Goal: Information Seeking & Learning: Learn about a topic

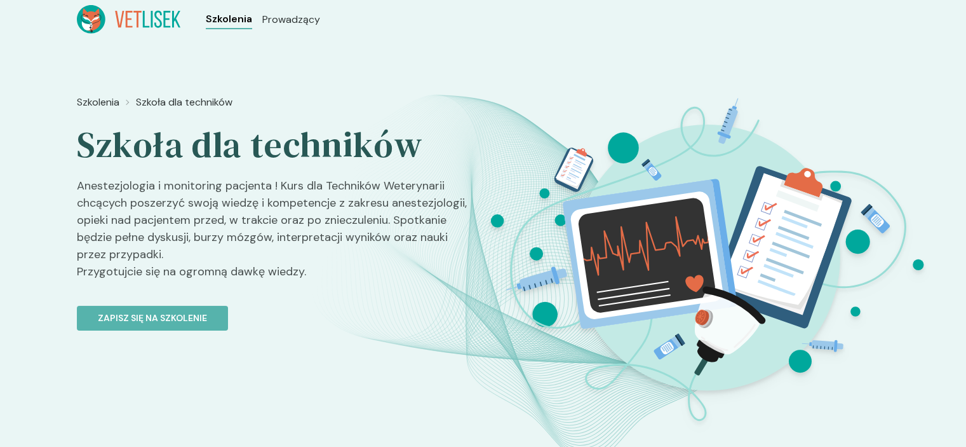
click at [245, 22] on span "Szkolenia" at bounding box center [229, 18] width 46 height 15
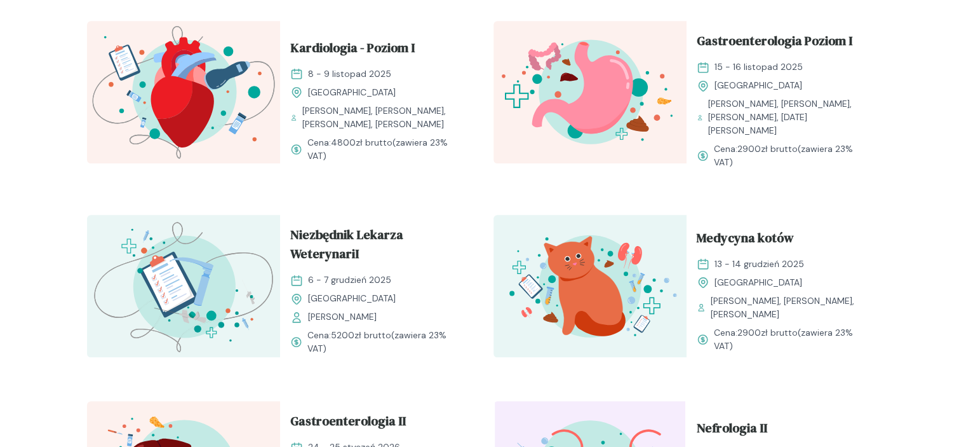
scroll to position [1090, 0]
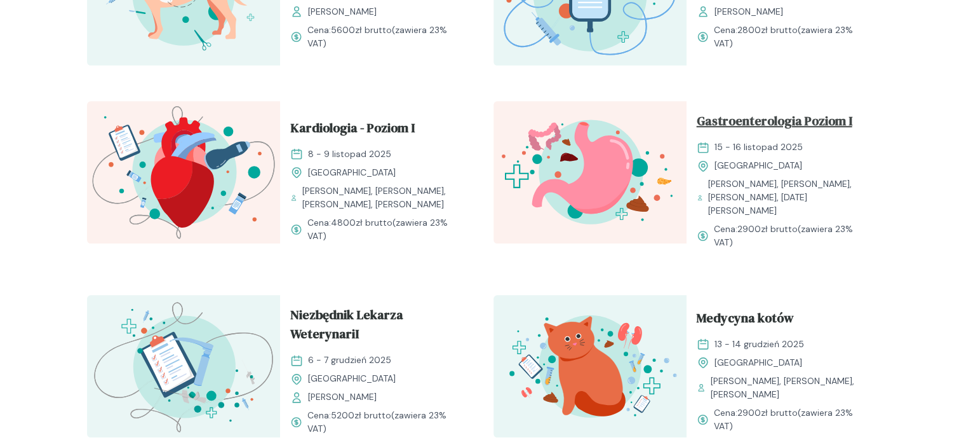
click at [746, 112] on span "Gastroenterologia Poziom I" at bounding box center [775, 123] width 156 height 24
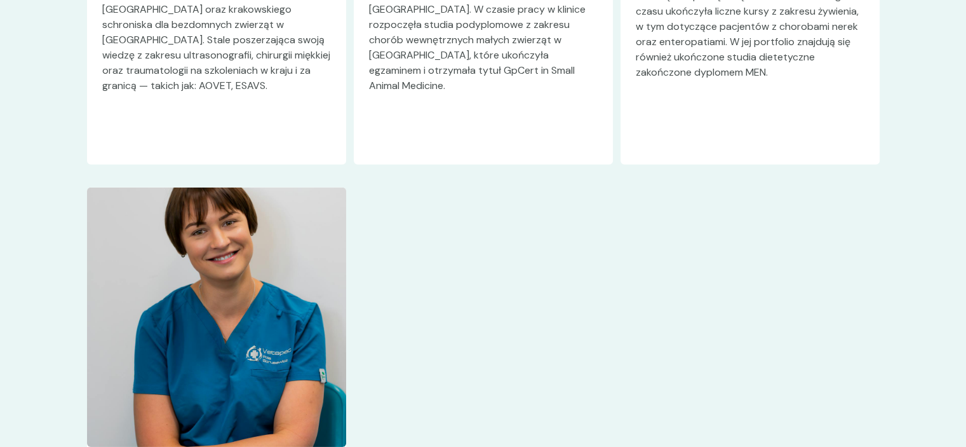
scroll to position [4029, 0]
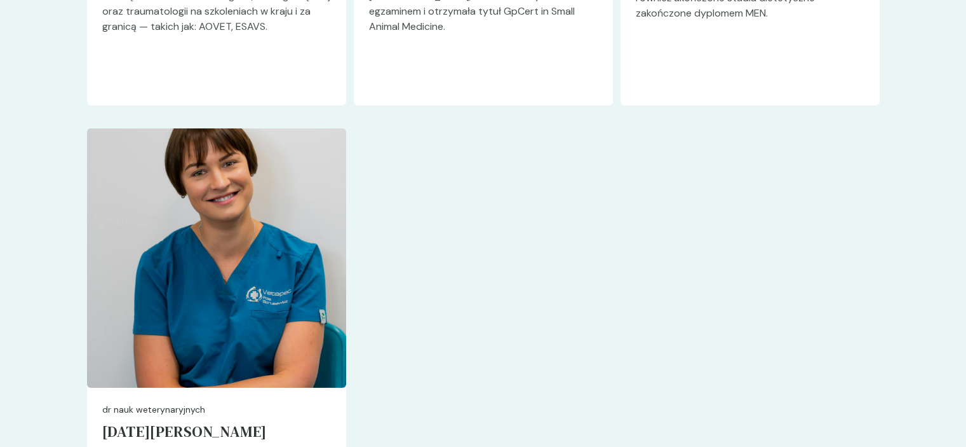
drag, startPoint x: 963, startPoint y: 369, endPoint x: 975, endPoint y: 294, distance: 75.9
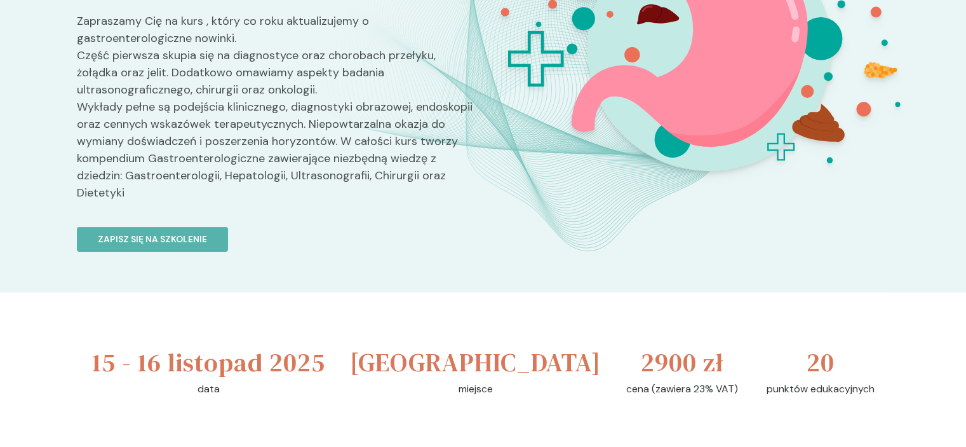
scroll to position [0, 0]
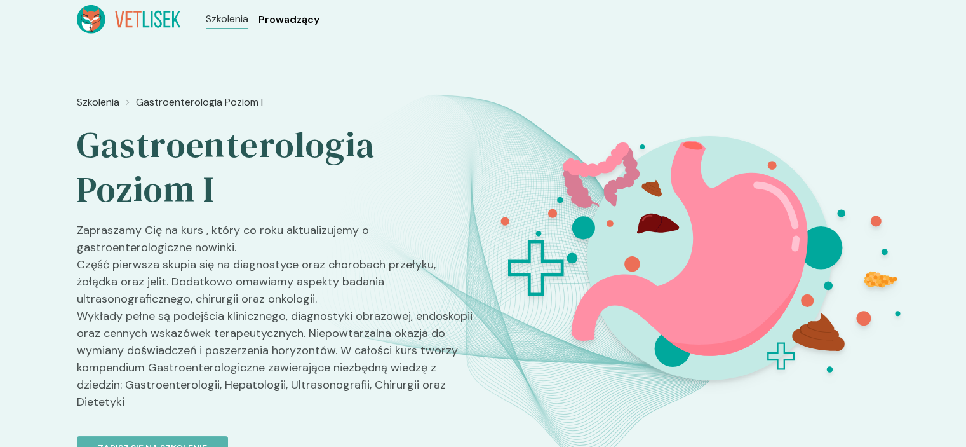
click at [287, 25] on span "Prowadzący" at bounding box center [289, 19] width 61 height 15
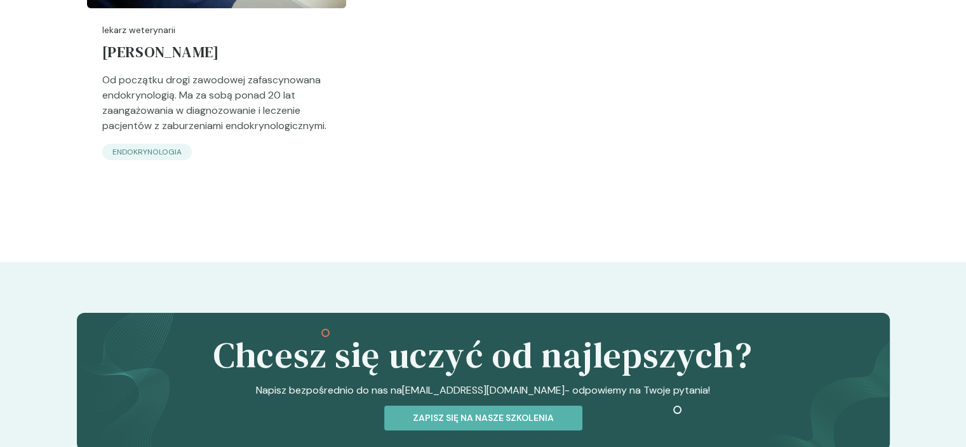
scroll to position [4789, 0]
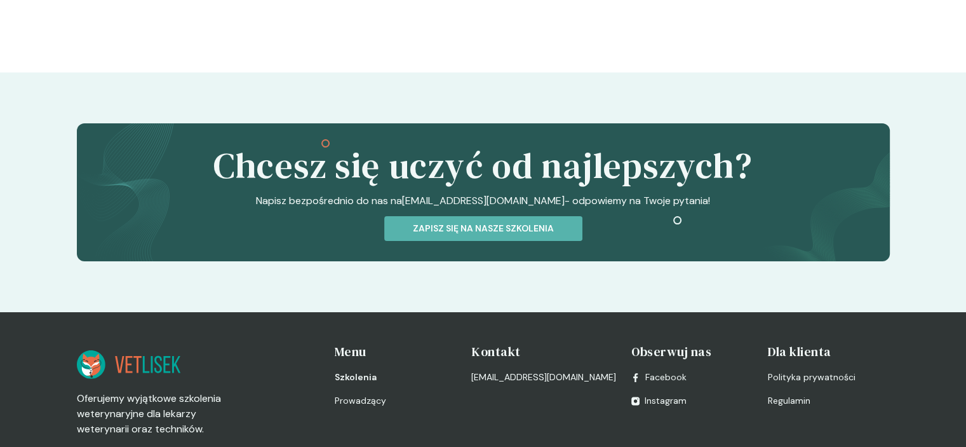
click at [355, 370] on span "Szkolenia" at bounding box center [356, 376] width 42 height 13
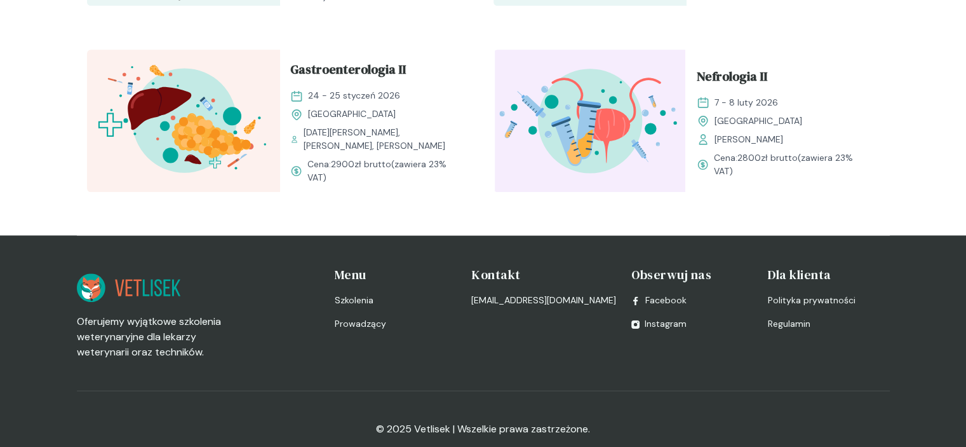
scroll to position [1528, 0]
